Goal: Navigation & Orientation: Find specific page/section

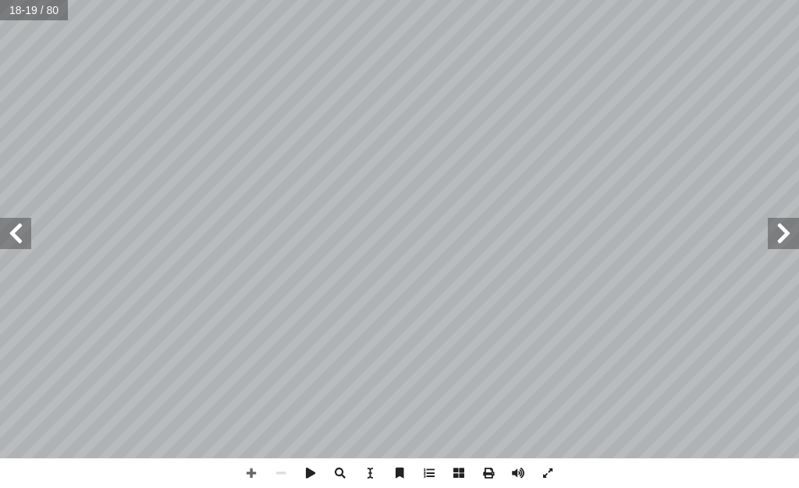
click at [788, 233] on span at bounding box center [783, 233] width 31 height 31
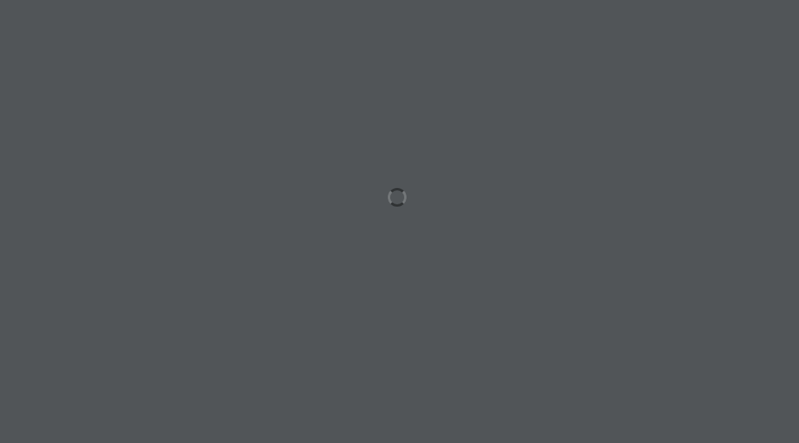
drag, startPoint x: 414, startPoint y: 73, endPoint x: 425, endPoint y: 78, distance: 12.6
click at [415, 73] on div at bounding box center [399, 221] width 799 height 443
